Goal: Complete application form

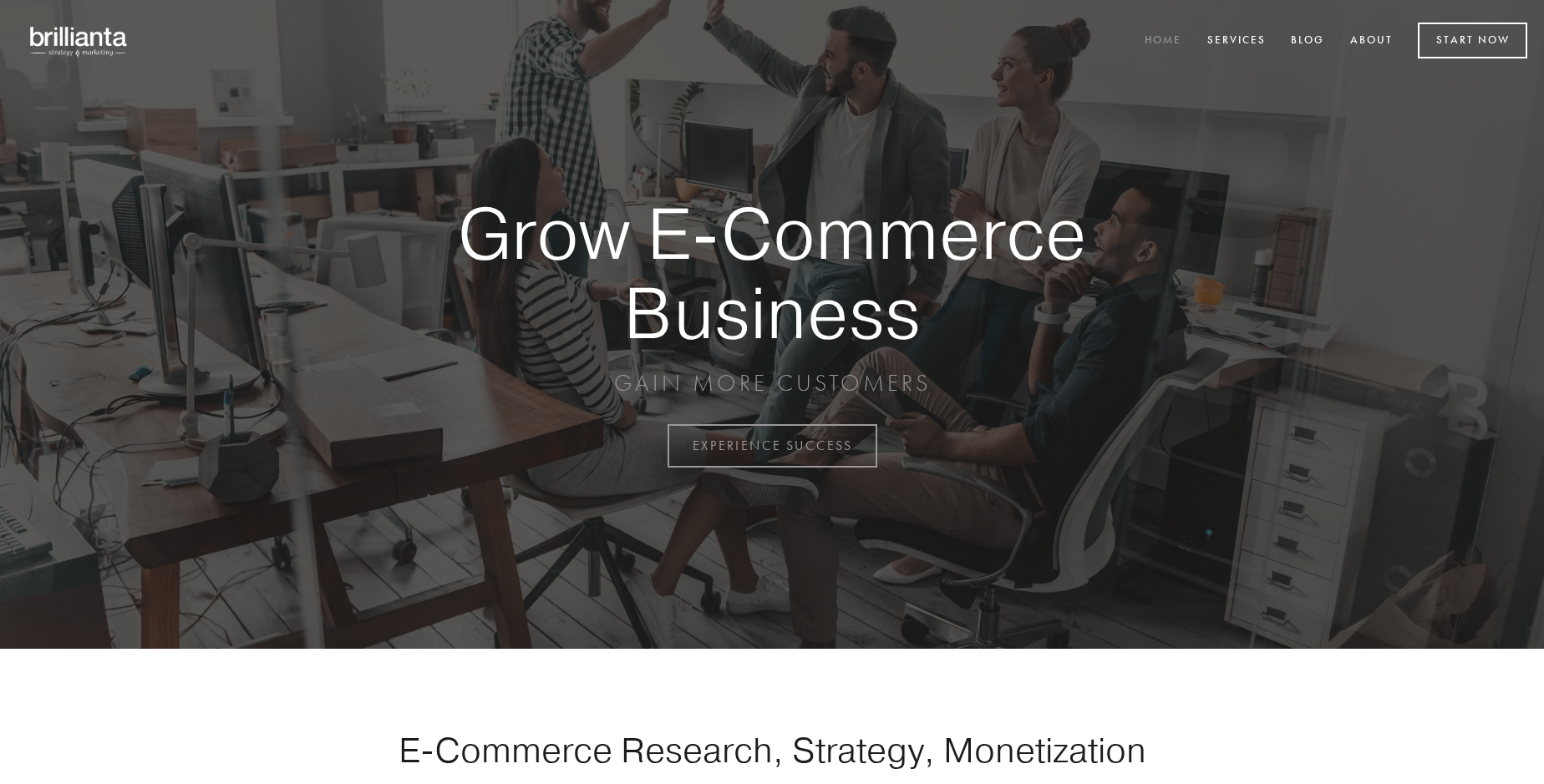
scroll to position [4376, 0]
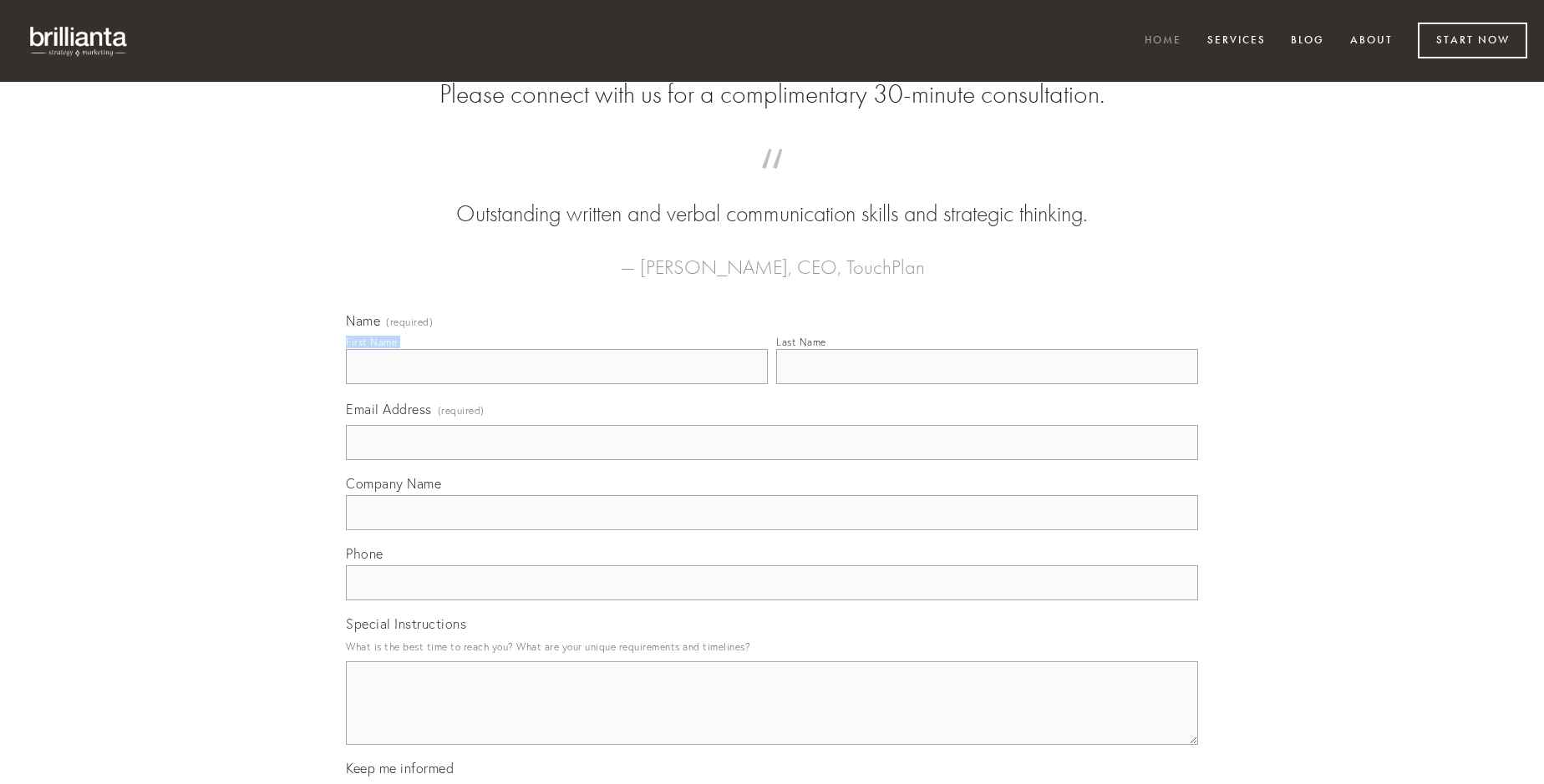
type input "[PERSON_NAME]"
click at [986, 385] on input "Last Name" at bounding box center [987, 366] width 422 height 35
type input "[PERSON_NAME]"
click at [772, 460] on input "Email Address (required)" at bounding box center [772, 442] width 852 height 35
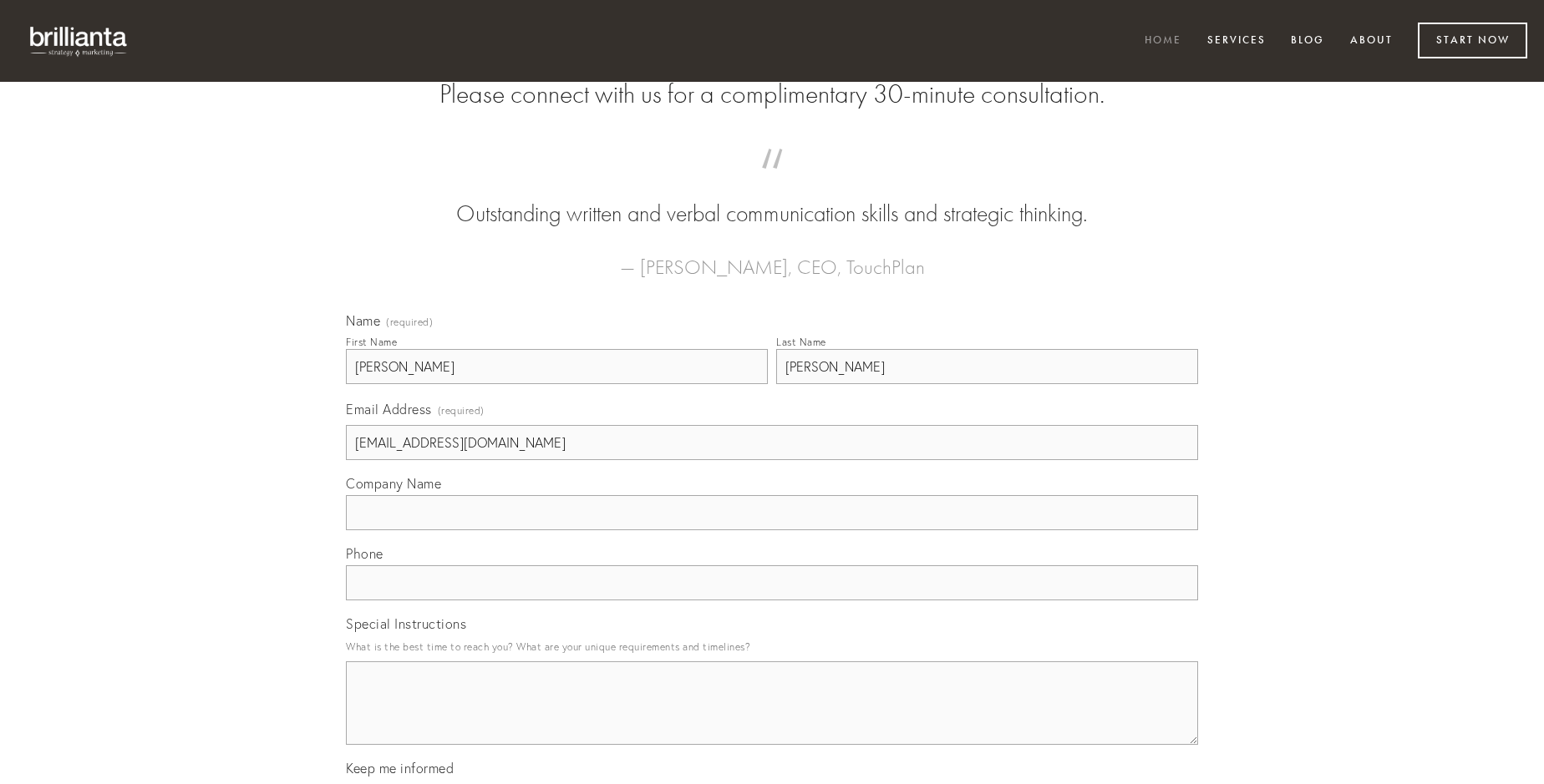
type input "[EMAIL_ADDRESS][DOMAIN_NAME]"
click at [772, 530] on input "Company Name" at bounding box center [772, 512] width 852 height 35
type input "capio"
click at [772, 600] on input "text" at bounding box center [772, 582] width 852 height 35
click at [772, 718] on textarea "Special Instructions" at bounding box center [772, 703] width 852 height 84
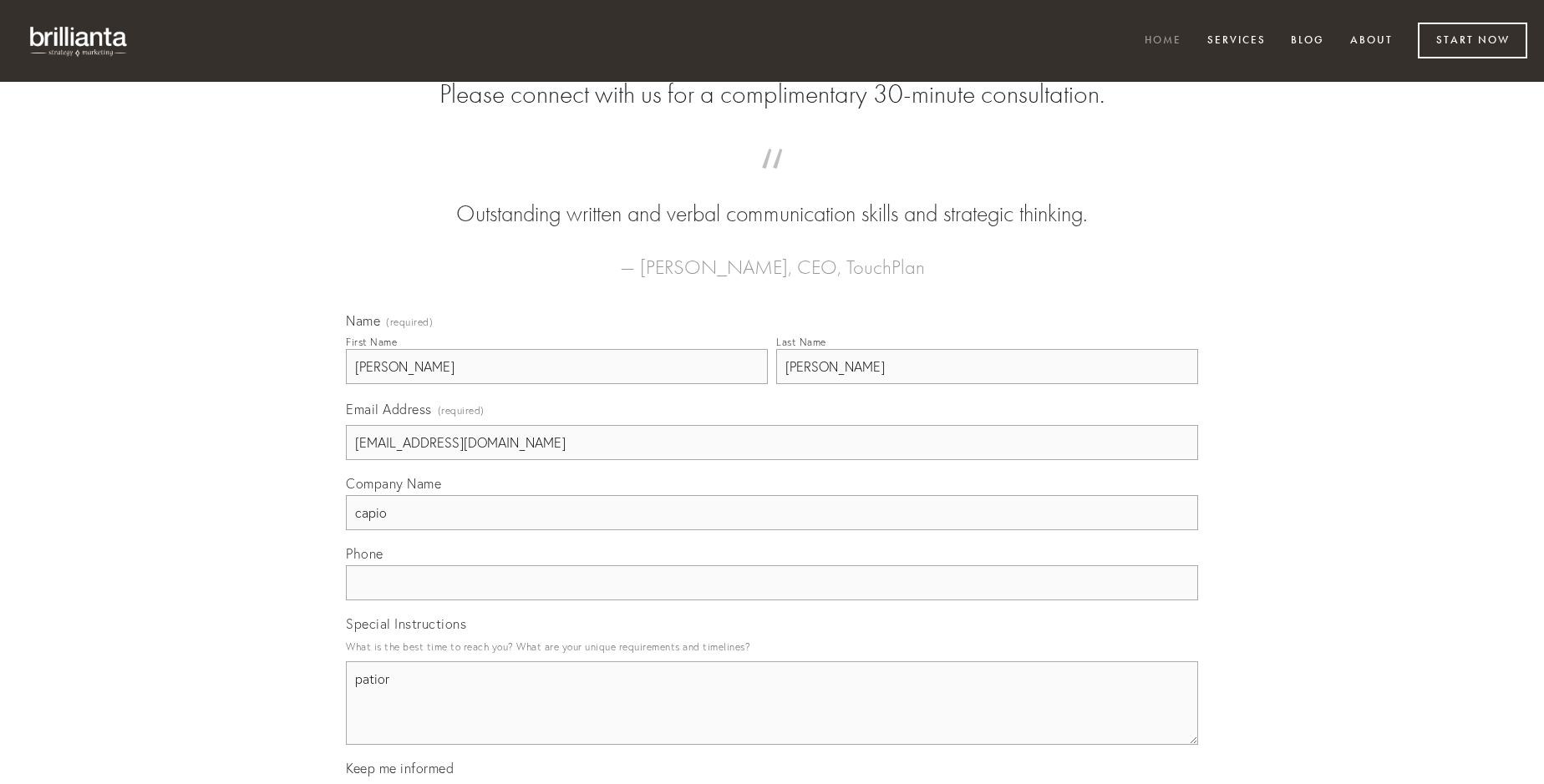
type textarea "patior"
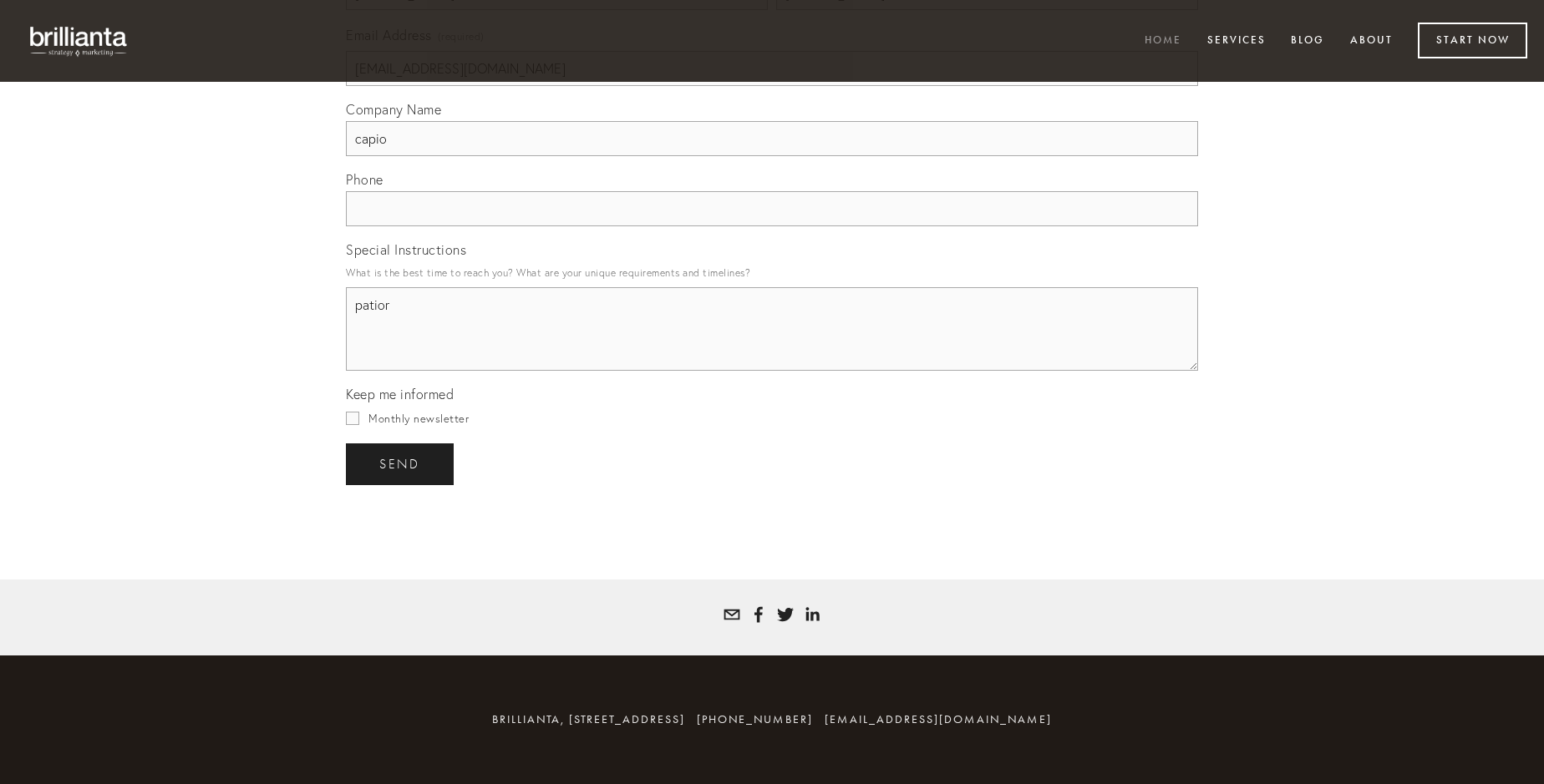
click at [401, 463] on span "send" at bounding box center [400, 463] width 41 height 15
